Goal: Obtain resource: Download file/media

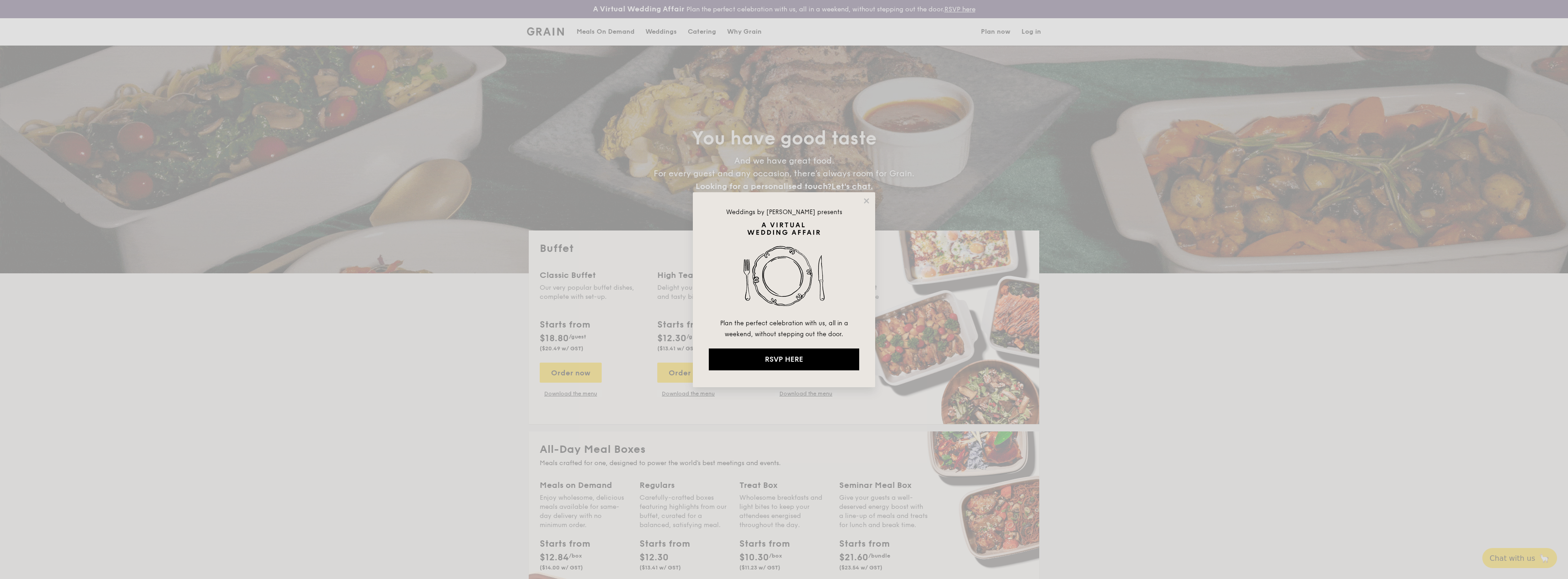
select select
click at [868, 202] on icon at bounding box center [866, 201] width 5 height 5
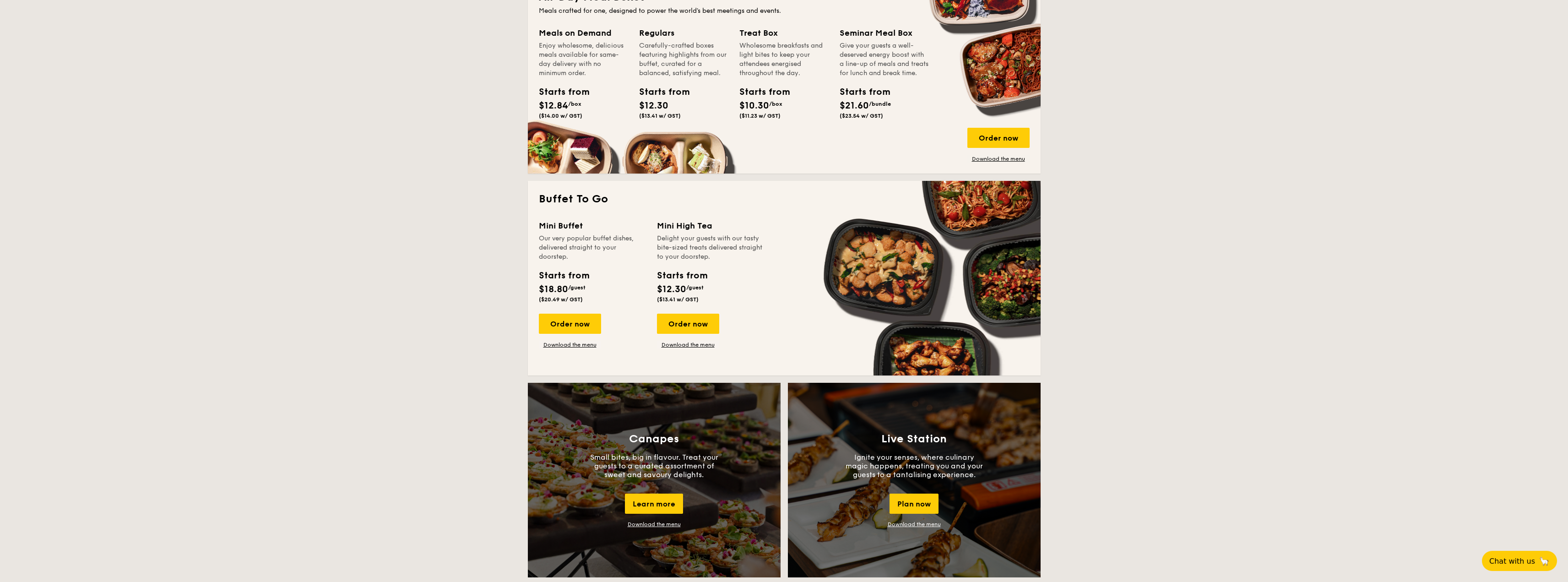
scroll to position [458, 0]
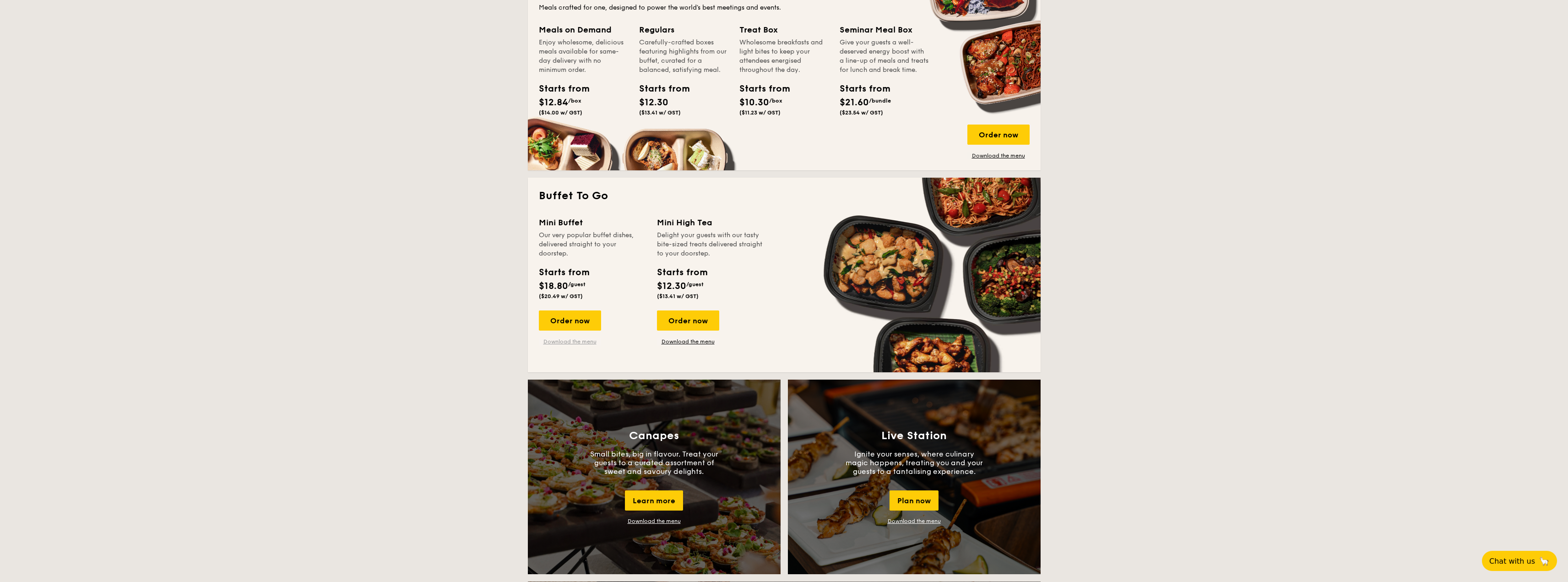
click at [583, 344] on link "Download the menu" at bounding box center [570, 341] width 63 height 7
click at [672, 343] on link "Download the menu" at bounding box center [688, 341] width 63 height 7
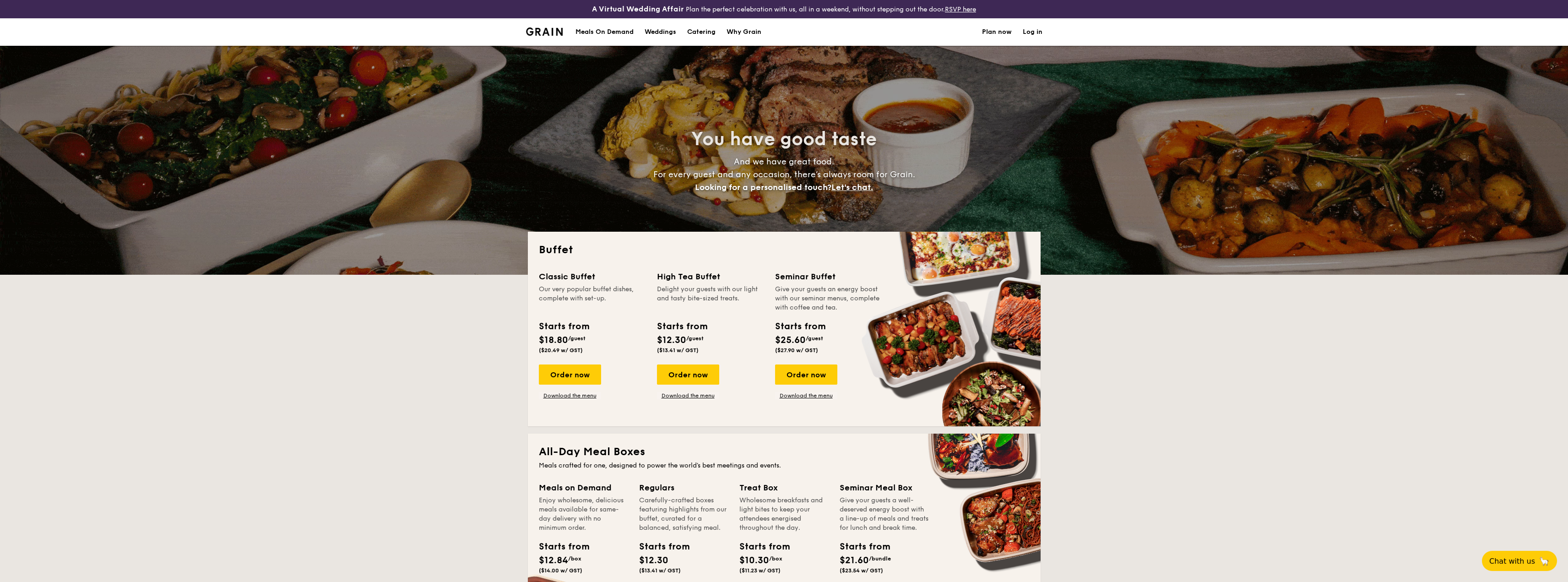
select select
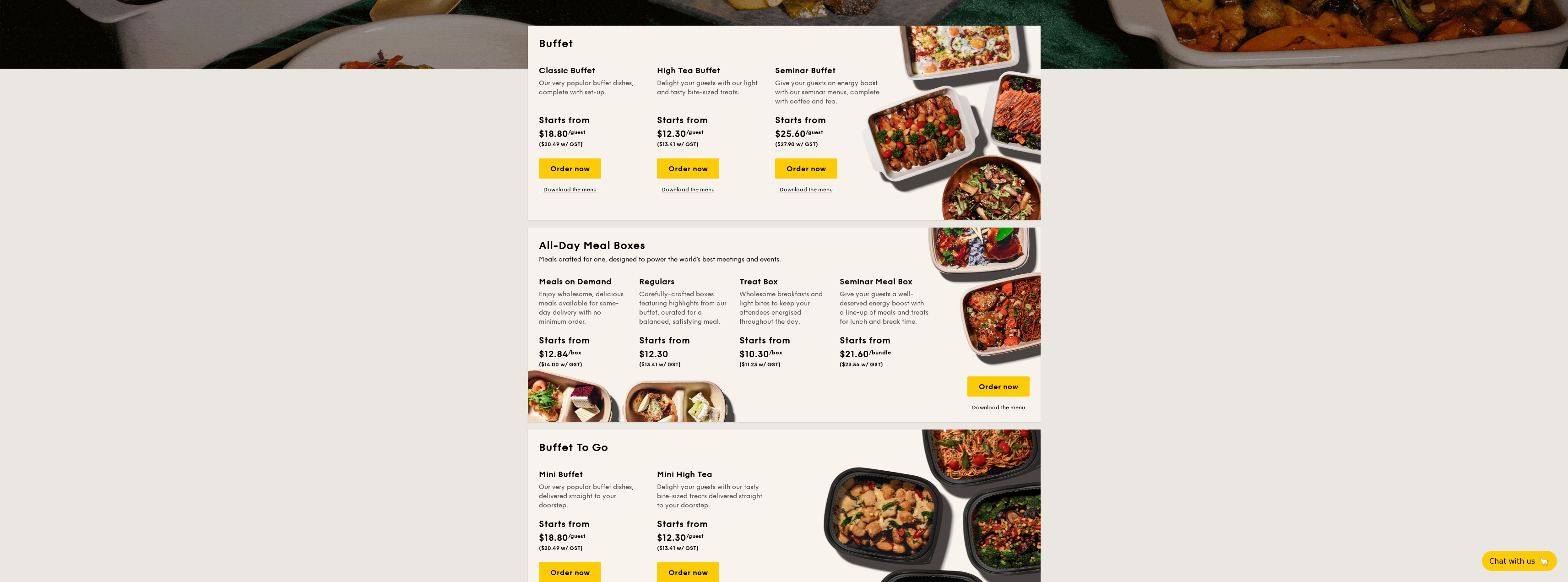
scroll to position [229, 0]
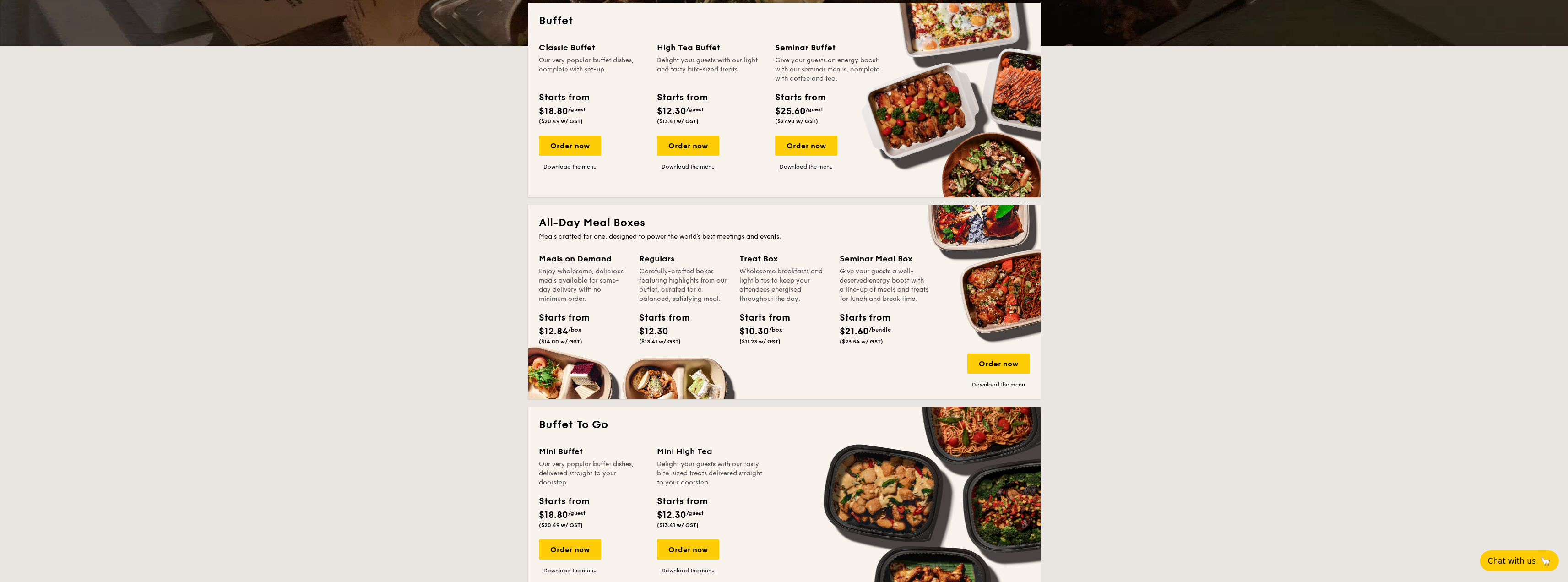
click at [1531, 557] on span "Chat with us" at bounding box center [1511, 561] width 48 height 9
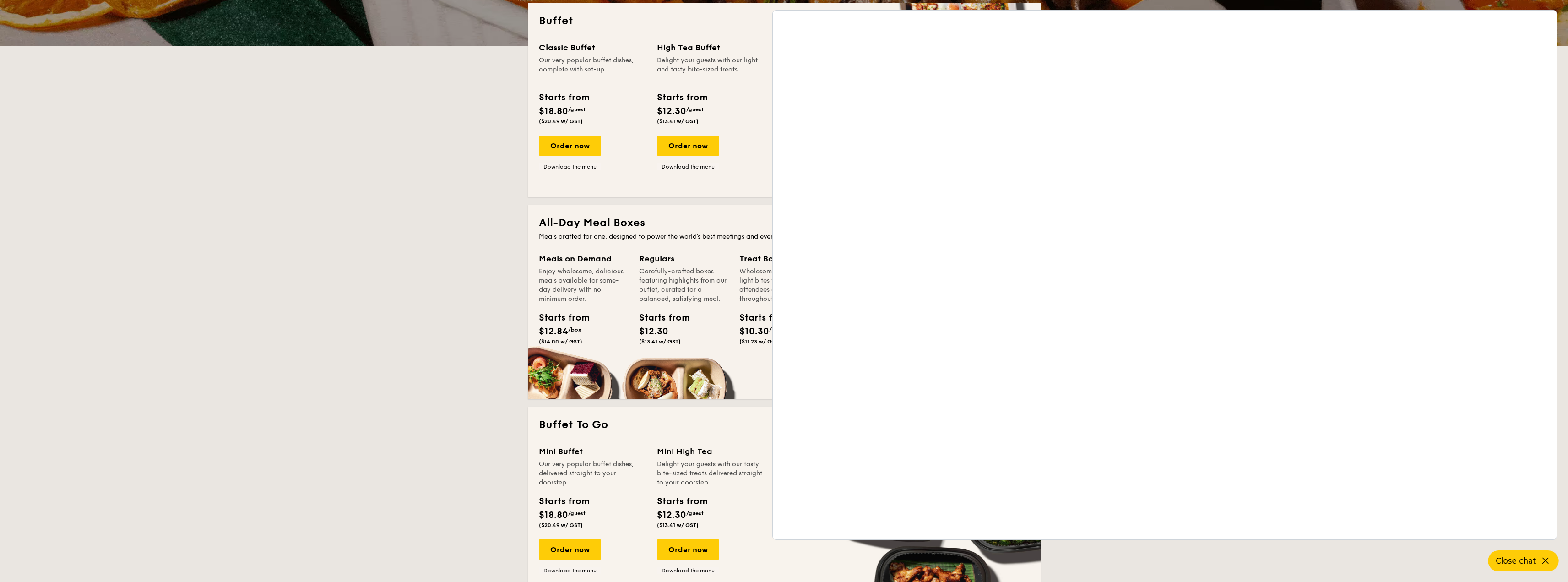
click at [1542, 557] on icon at bounding box center [1545, 561] width 11 height 11
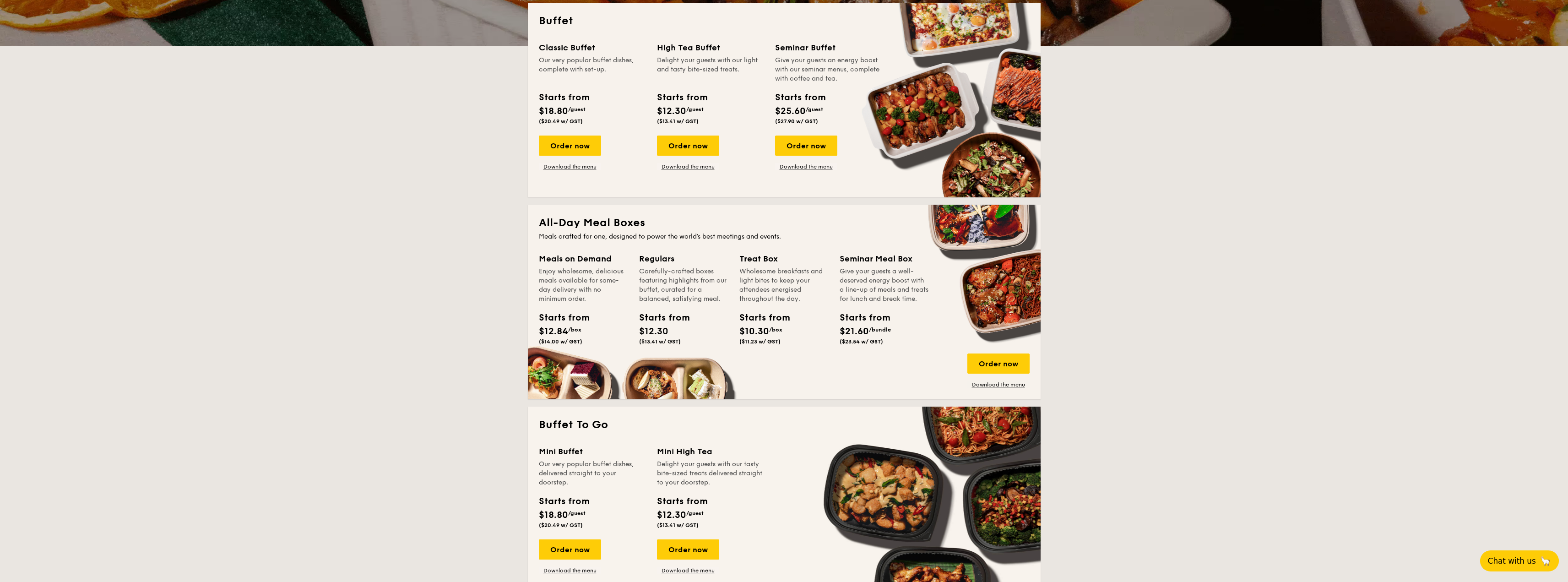
click at [1522, 564] on span "Chat with us" at bounding box center [1511, 561] width 48 height 9
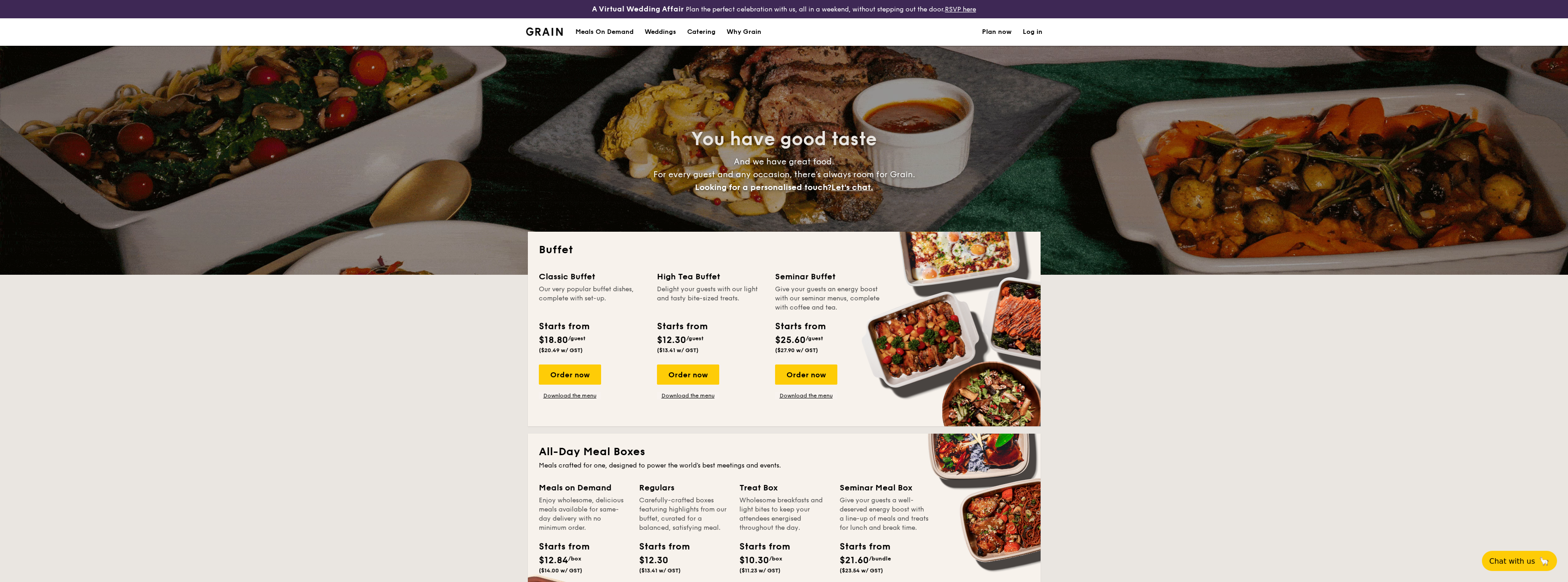
select select
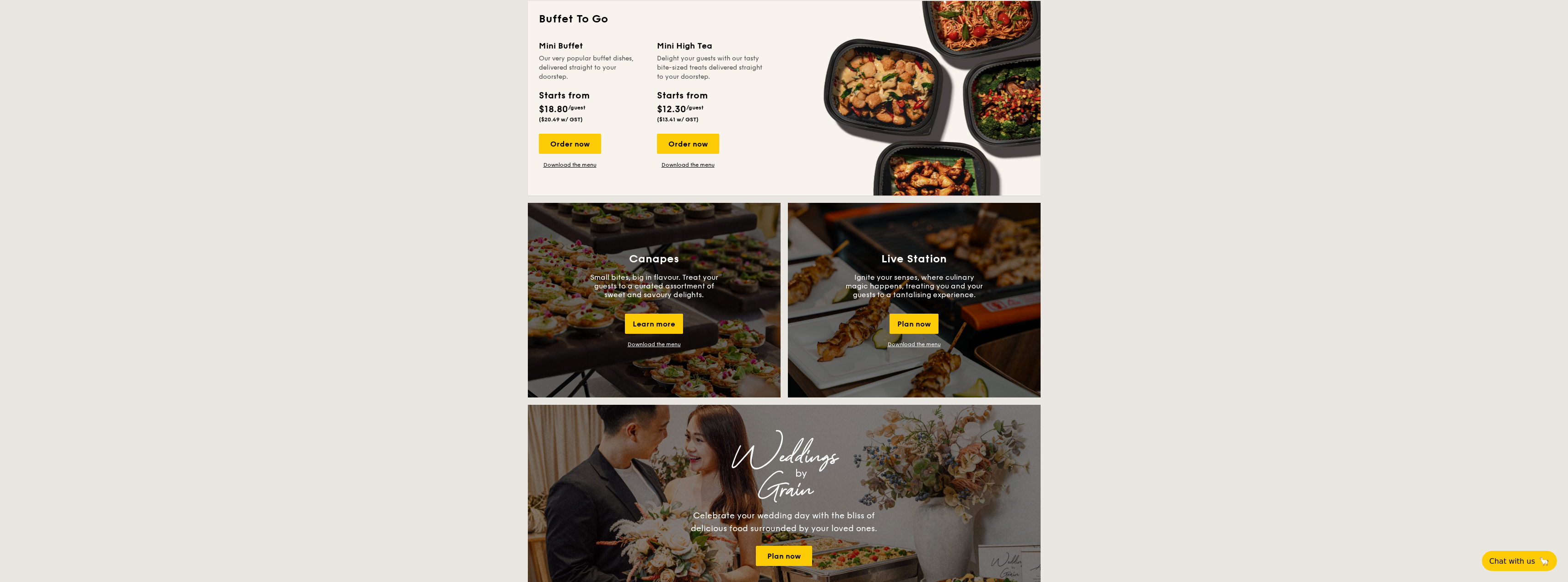
scroll to position [641, 0]
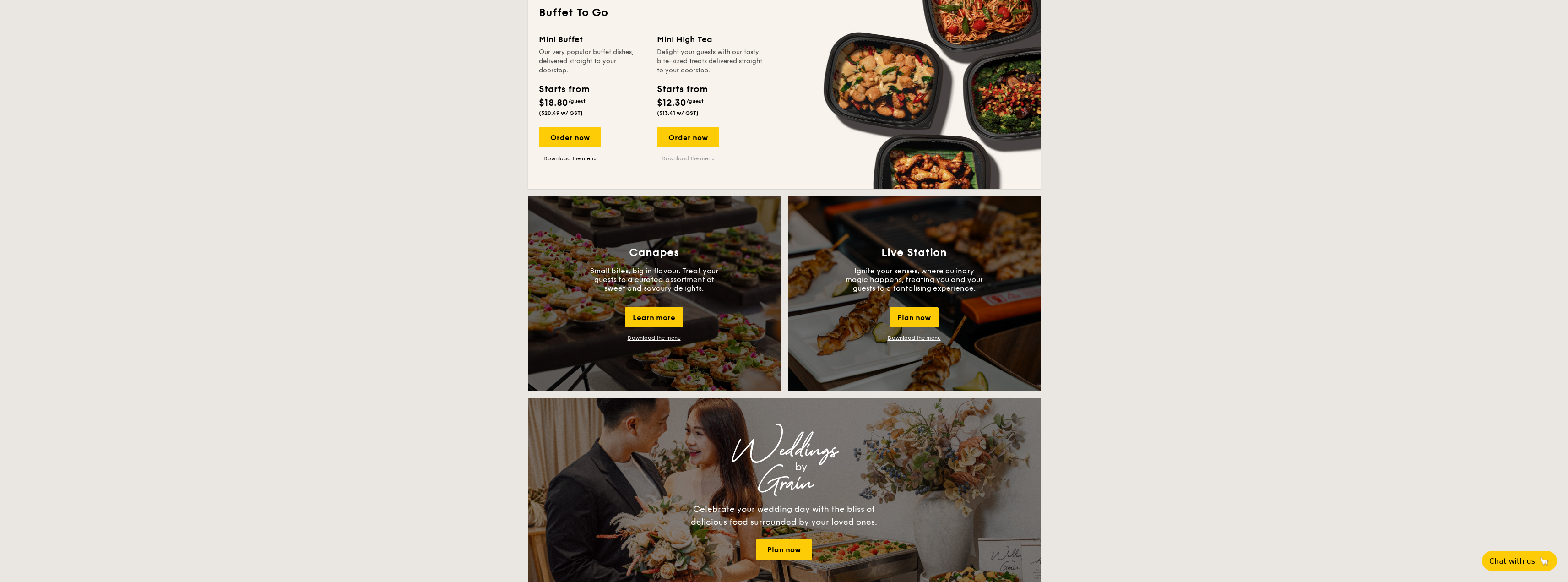
click at [695, 156] on link "Download the menu" at bounding box center [688, 158] width 63 height 7
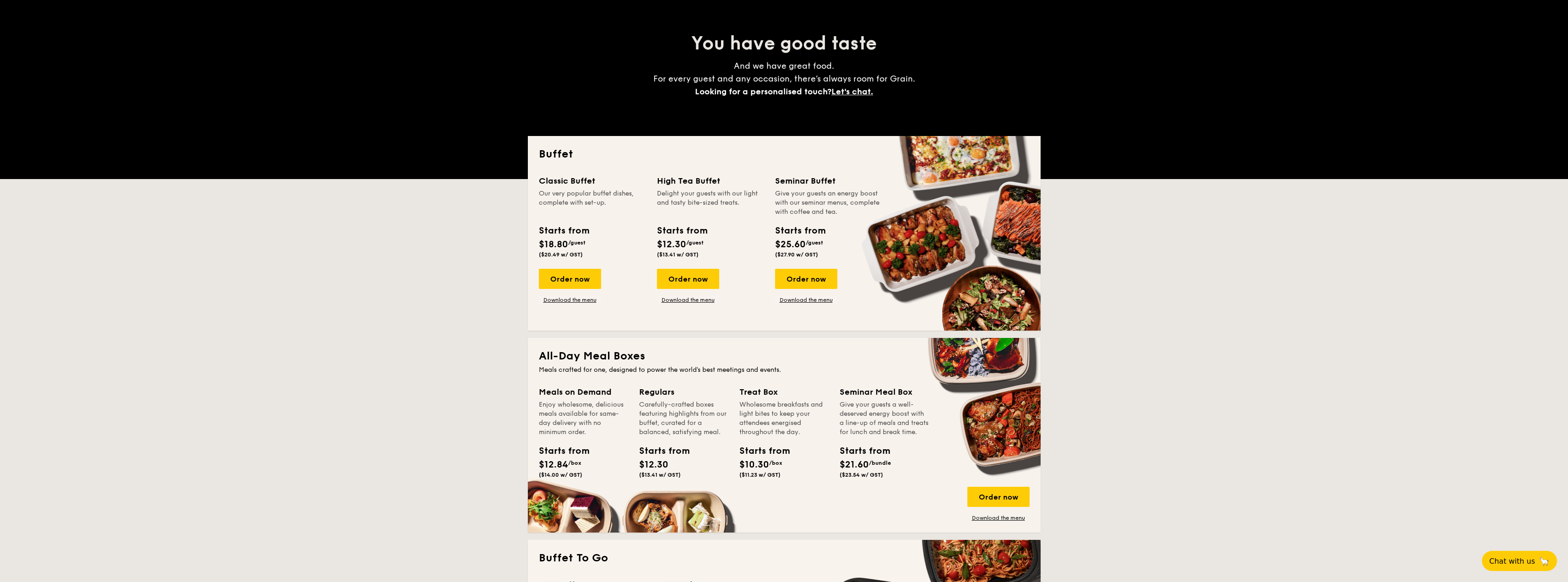
scroll to position [91, 0]
